Goal: Task Accomplishment & Management: Manage account settings

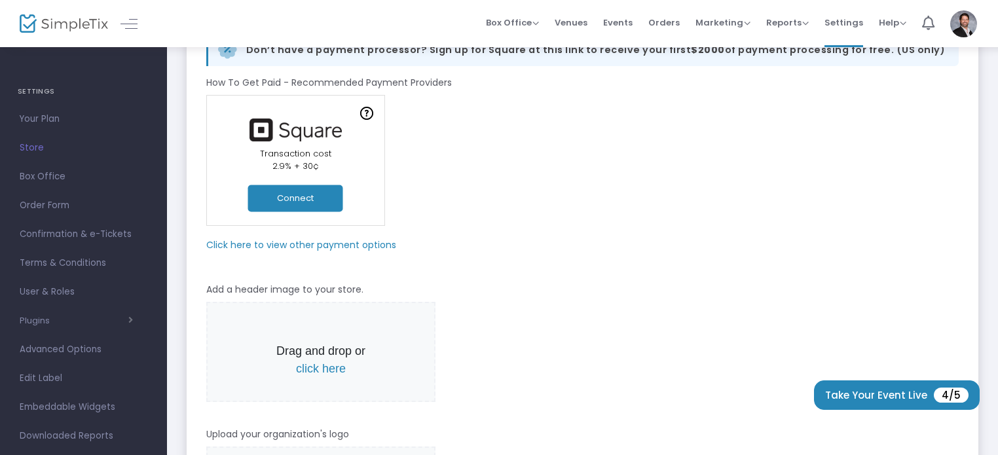
drag, startPoint x: 326, startPoint y: 369, endPoint x: 867, endPoint y: 155, distance: 581.3
click at [327, 369] on span "click here" at bounding box center [321, 368] width 50 height 13
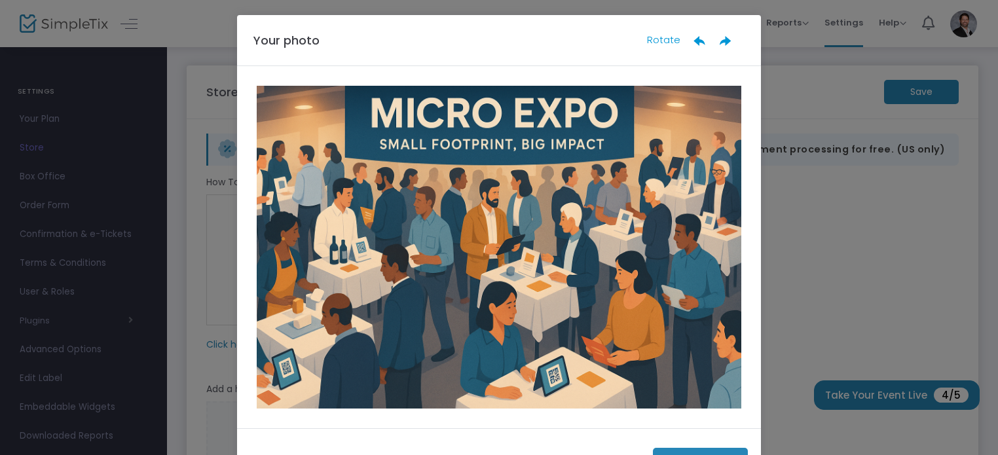
click at [684, 450] on button "Done" at bounding box center [700, 461] width 95 height 27
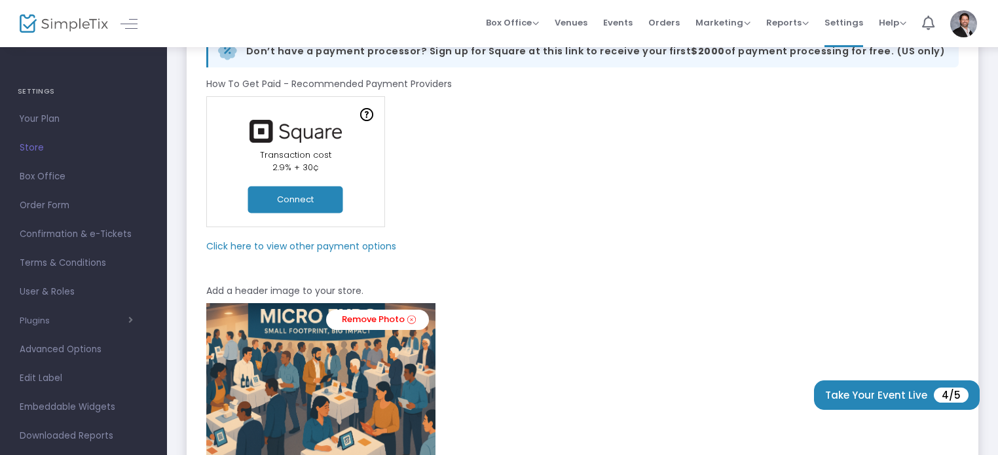
scroll to position [101, 0]
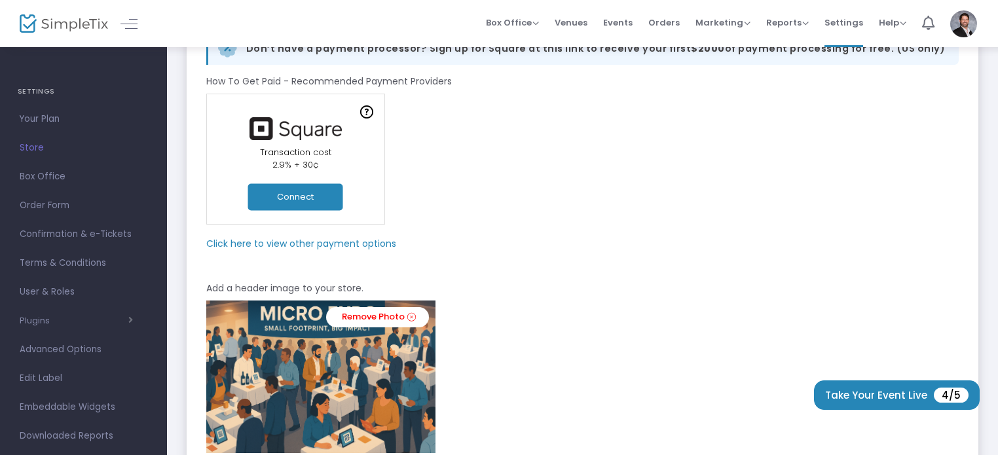
click at [346, 246] on m-panel-subtitle "Click here to view other payment options" at bounding box center [301, 244] width 190 height 14
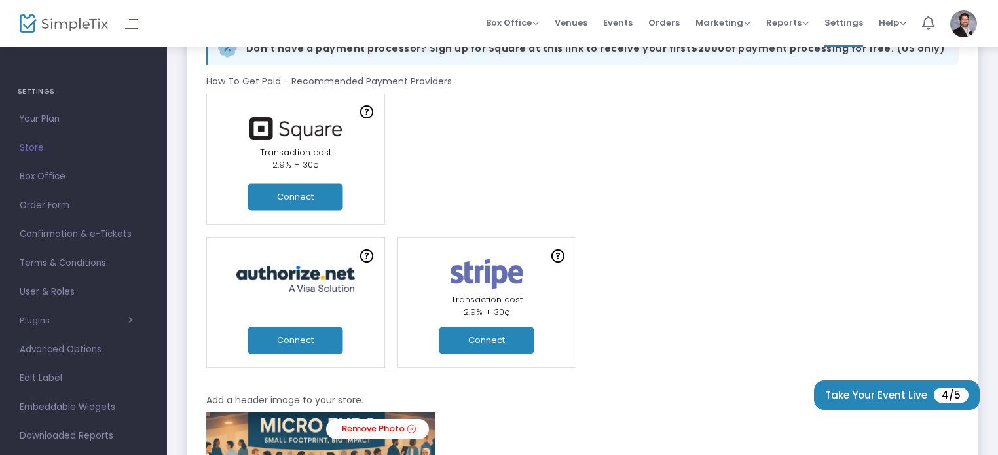
click at [503, 337] on button "Connect" at bounding box center [487, 341] width 95 height 27
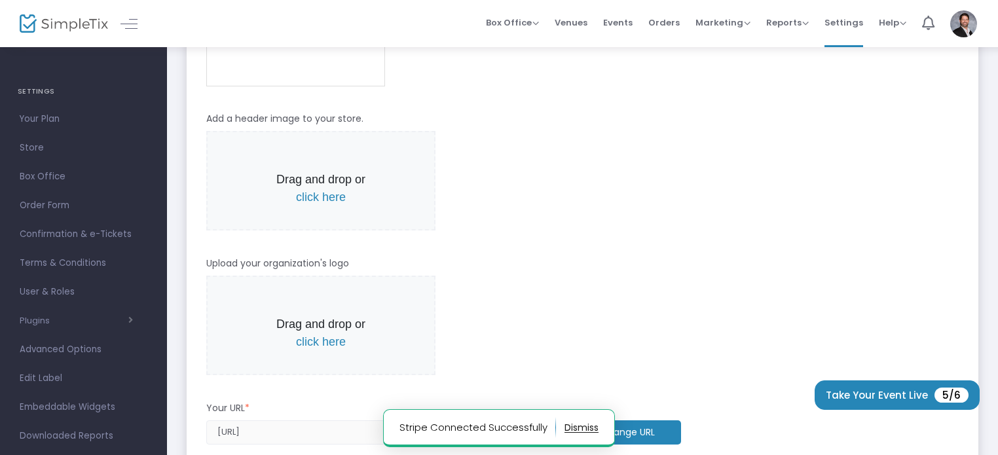
scroll to position [339, 0]
click at [322, 198] on span "click here" at bounding box center [321, 199] width 50 height 13
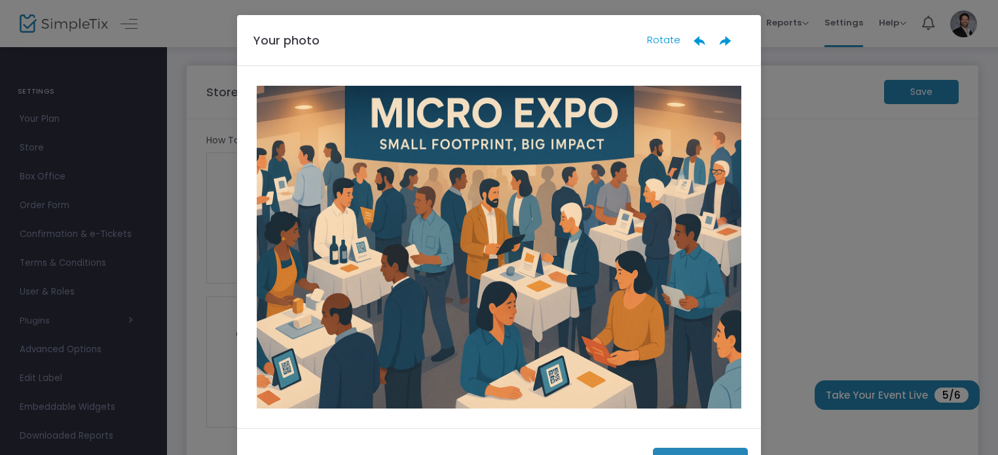
click at [673, 449] on button "Done" at bounding box center [700, 461] width 95 height 27
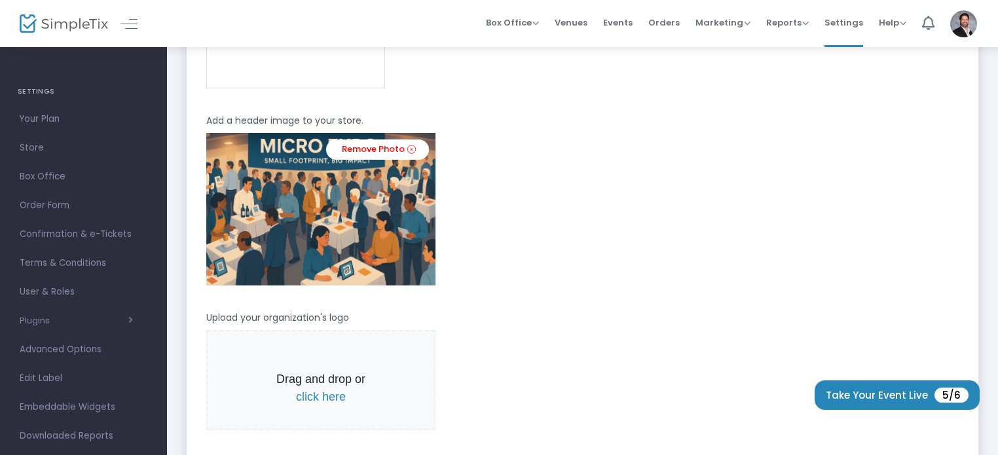
click at [322, 394] on span "click here" at bounding box center [321, 396] width 50 height 13
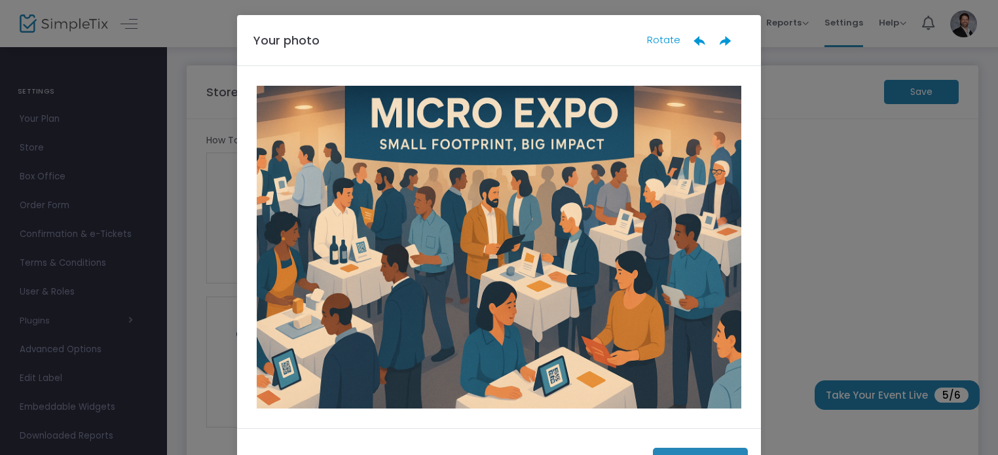
click at [673, 448] on button "Done" at bounding box center [700, 461] width 95 height 27
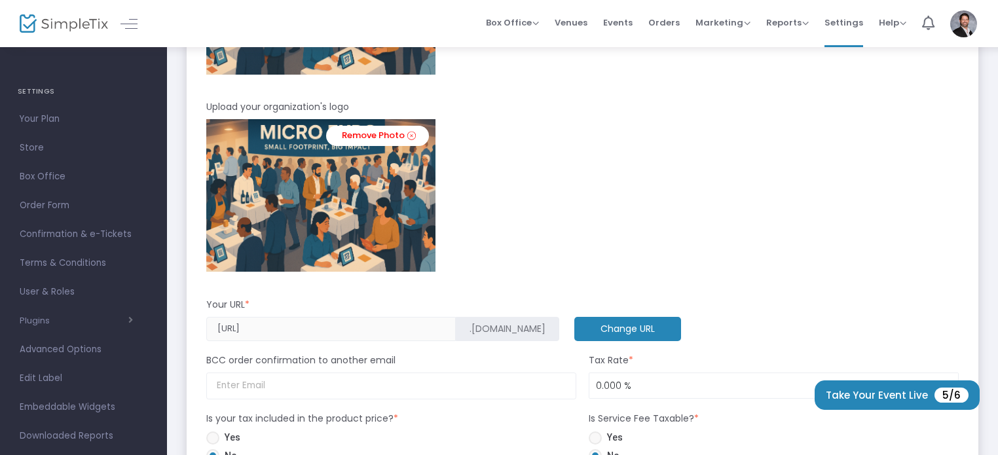
scroll to position [628, 0]
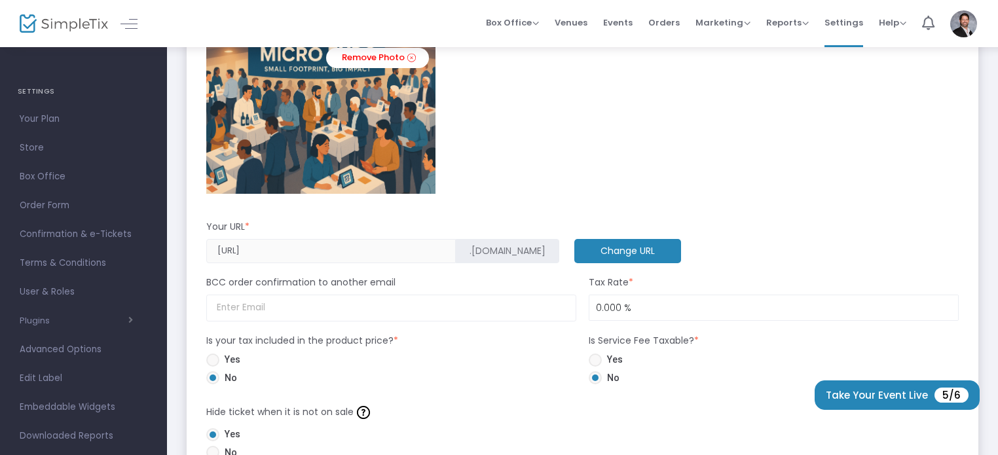
click at [574, 243] on m-button "Change URL" at bounding box center [627, 251] width 107 height 24
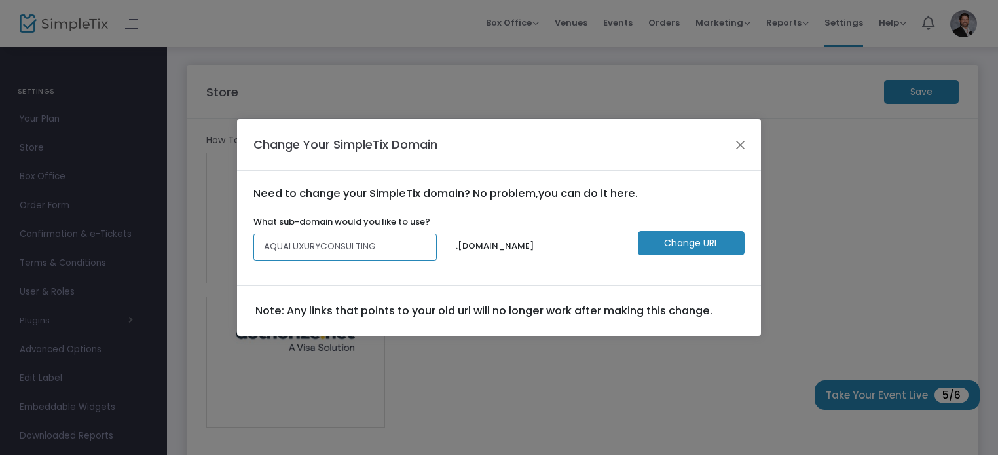
click at [309, 238] on input "AQUALUXURYCONSULTING" at bounding box center [344, 247] width 183 height 27
type input "m"
type input "MICROEXPOMYCITY"
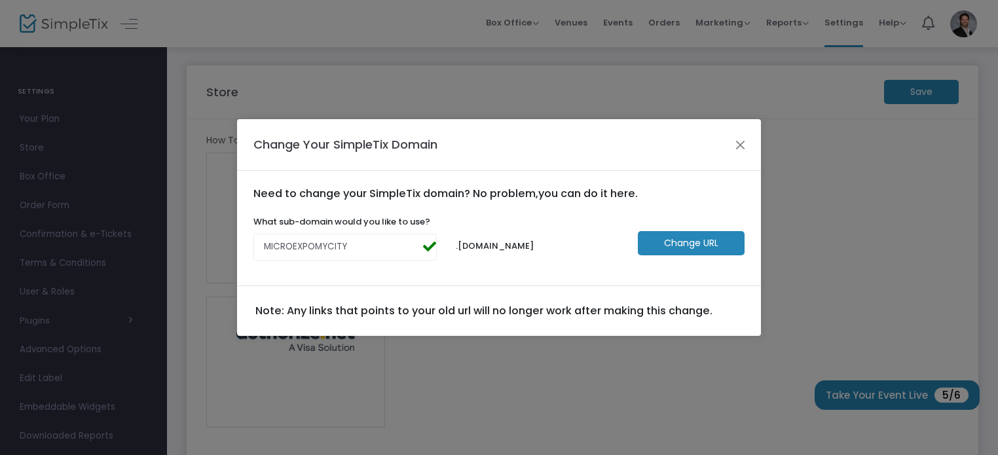
click at [650, 246] on m-button "Change URL" at bounding box center [691, 243] width 107 height 24
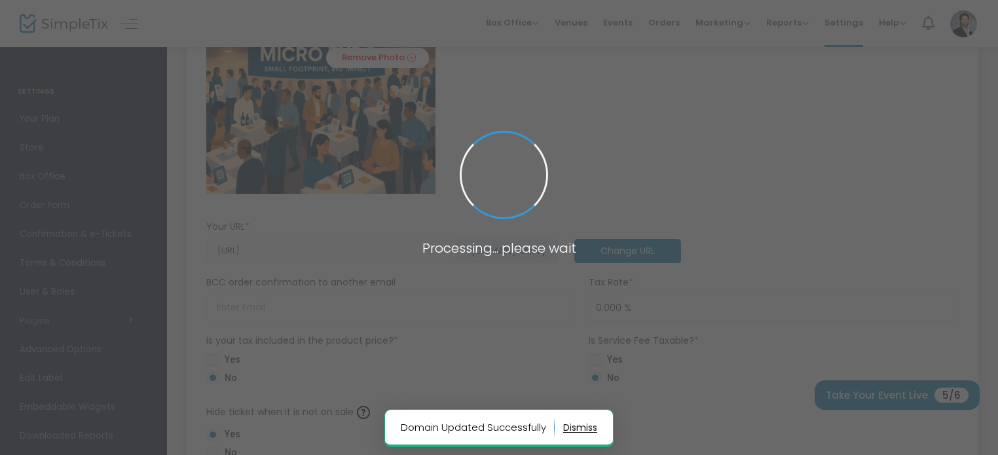
type input "[URL]"
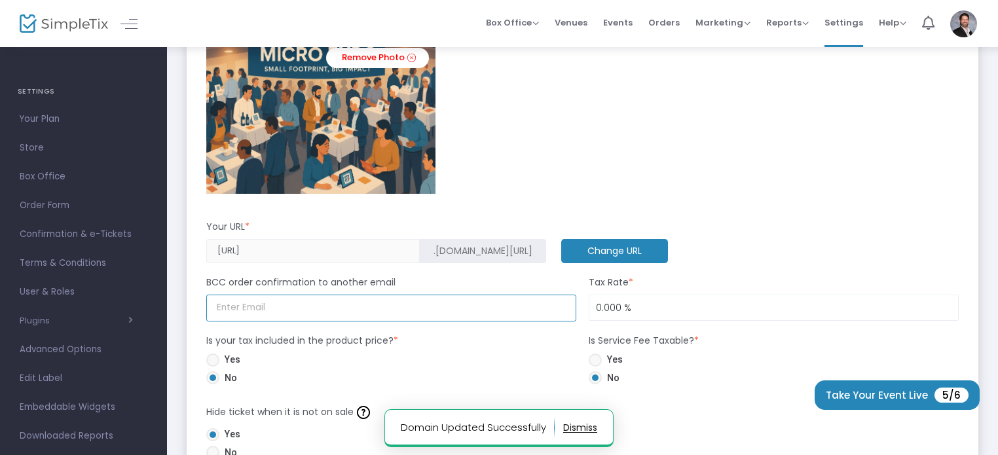
click at [350, 310] on input at bounding box center [391, 308] width 370 height 27
type input "[EMAIL_ADDRESS][DOMAIN_NAME]"
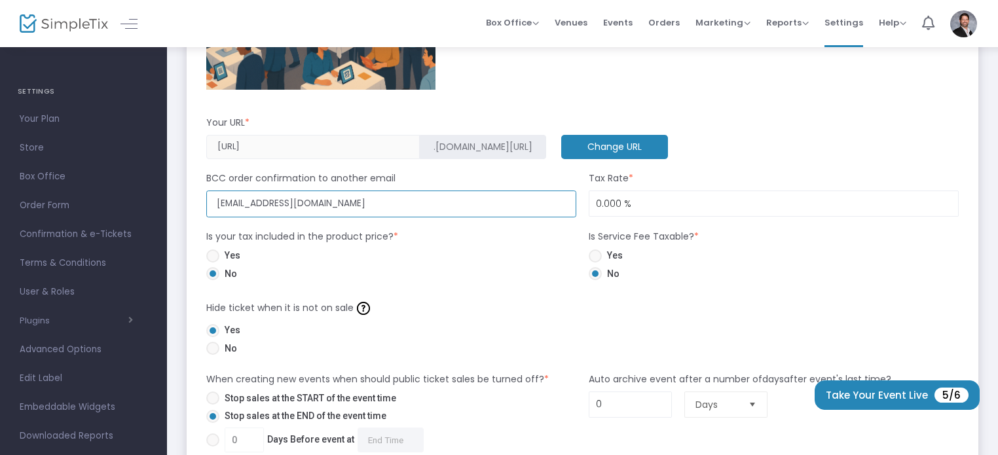
scroll to position [743, 0]
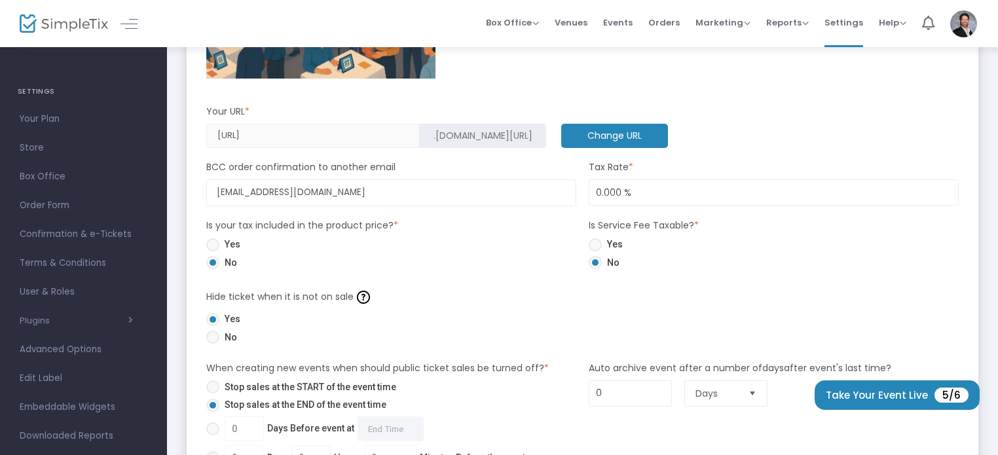
click at [597, 246] on span at bounding box center [595, 244] width 13 height 13
click at [595, 252] on input "Yes" at bounding box center [595, 252] width 1 height 1
radio input "true"
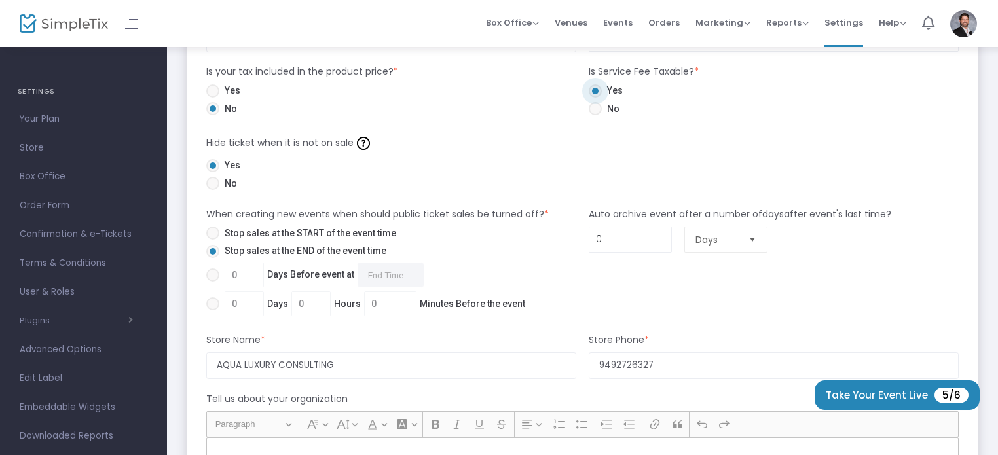
scroll to position [899, 0]
click at [215, 272] on span at bounding box center [212, 273] width 13 height 13
click at [213, 280] on input "0 Days Before event at Required." at bounding box center [212, 280] width 1 height 1
radio input "true"
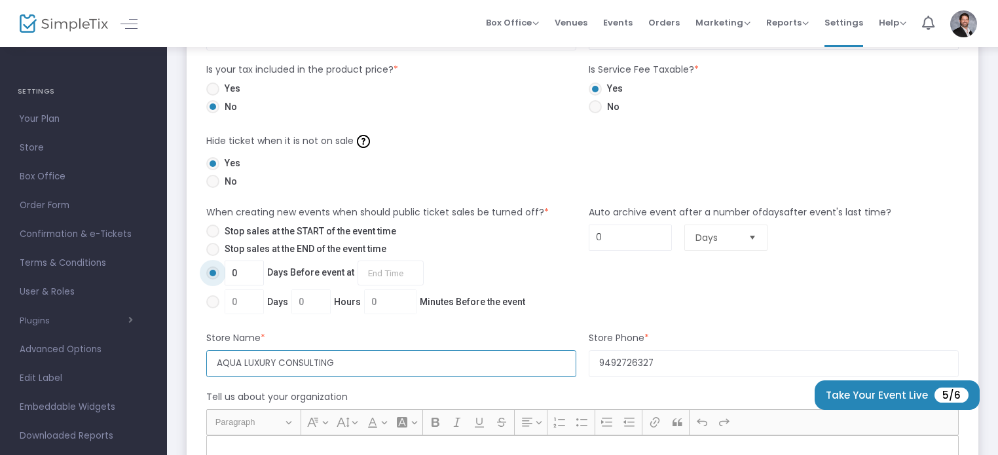
click at [362, 362] on input "AQUA LUXURY CONSULTING" at bounding box center [391, 363] width 370 height 27
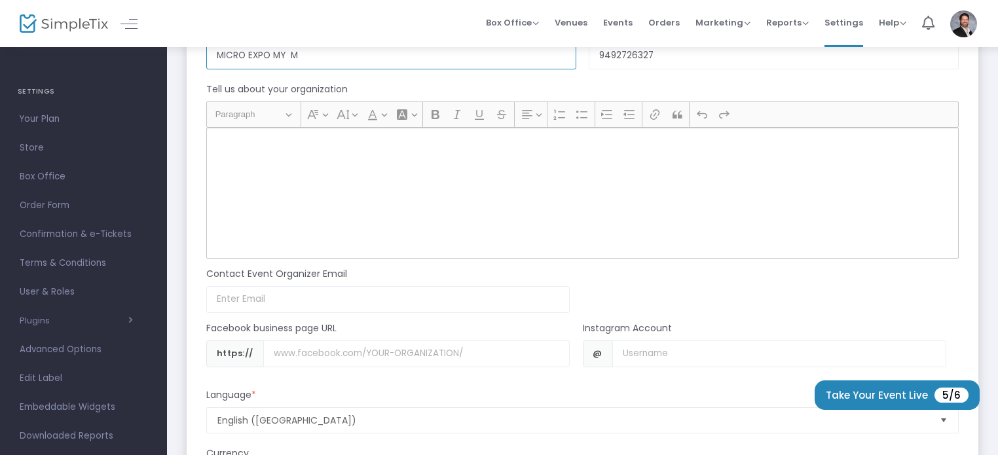
scroll to position [1210, 0]
type input "MICRO EXPO MY M"
click at [460, 298] on input at bounding box center [388, 297] width 364 height 27
click at [461, 298] on input at bounding box center [388, 297] width 364 height 27
type input "[EMAIL_ADDRESS][DOMAIN_NAME]"
